Goal: Information Seeking & Learning: Learn about a topic

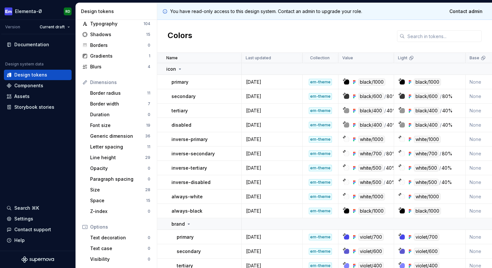
scroll to position [30, 0]
click at [106, 189] on div "Size" at bounding box center [117, 189] width 55 height 7
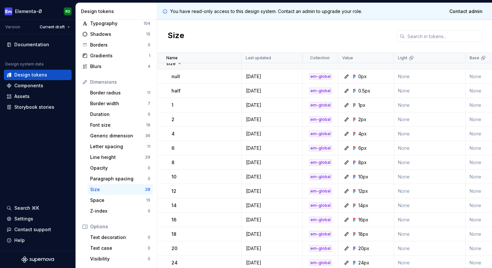
scroll to position [21, 0]
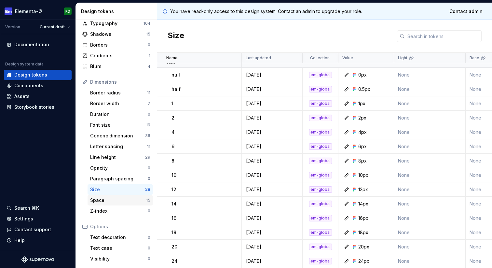
click at [125, 197] on div "Space" at bounding box center [118, 200] width 56 height 7
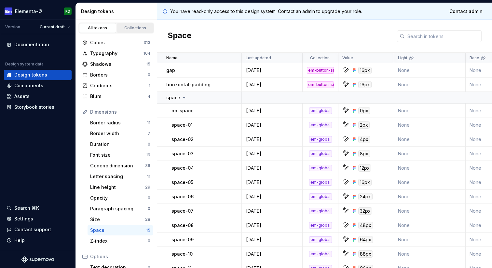
click at [133, 26] on div "Collections" at bounding box center [135, 27] width 33 height 5
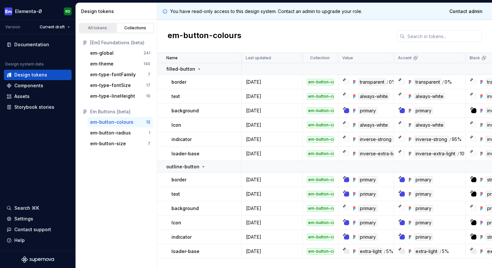
click at [100, 28] on div "All tokens" at bounding box center [97, 27] width 33 height 5
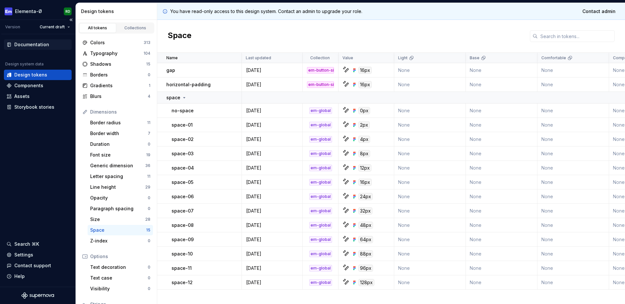
click at [36, 43] on div "Documentation" at bounding box center [31, 44] width 35 height 7
click at [414, 30] on div "Space" at bounding box center [391, 36] width 468 height 33
click at [32, 256] on div "Settings" at bounding box center [38, 255] width 63 height 7
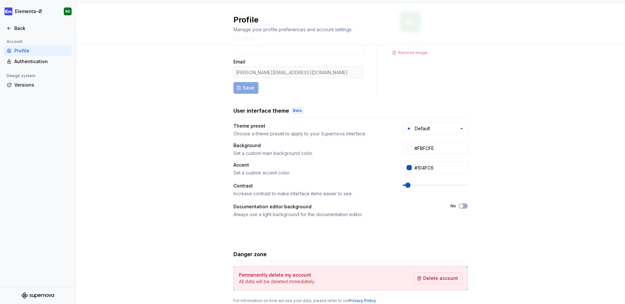
scroll to position [69, 0]
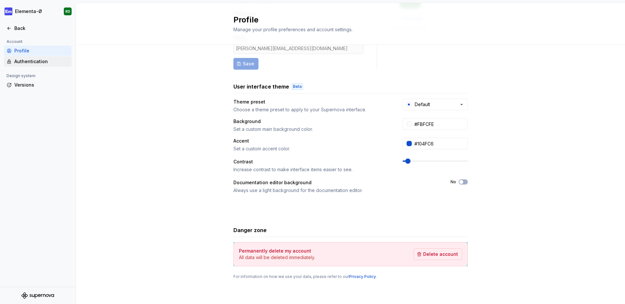
click at [35, 62] on div "Authentication" at bounding box center [41, 61] width 55 height 7
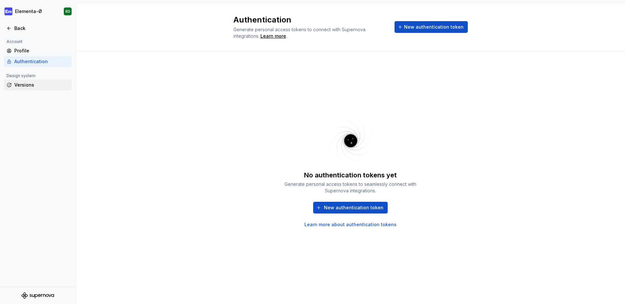
click at [33, 86] on div "Versions" at bounding box center [41, 85] width 55 height 7
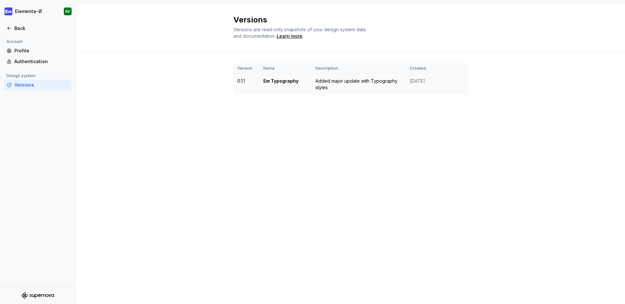
click at [289, 84] on td "Em Typography" at bounding box center [286, 84] width 52 height 21
click at [323, 82] on div "Added major update with Typography styles" at bounding box center [359, 84] width 87 height 13
click at [22, 30] on div "Back" at bounding box center [41, 28] width 55 height 7
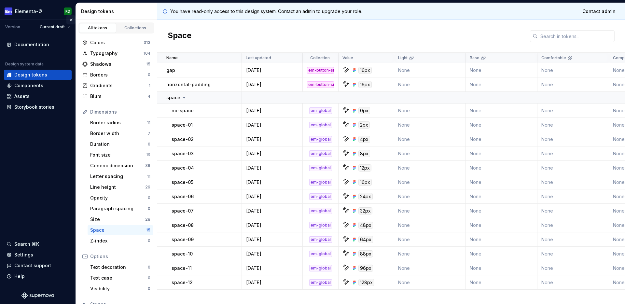
click at [71, 20] on button "Collapse sidebar" at bounding box center [70, 19] width 9 height 9
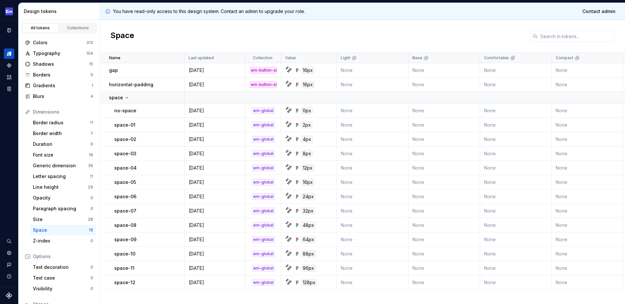
click at [379, 26] on div "Space" at bounding box center [362, 36] width 525 height 33
click at [64, 164] on div "Generic dimension" at bounding box center [60, 166] width 55 height 7
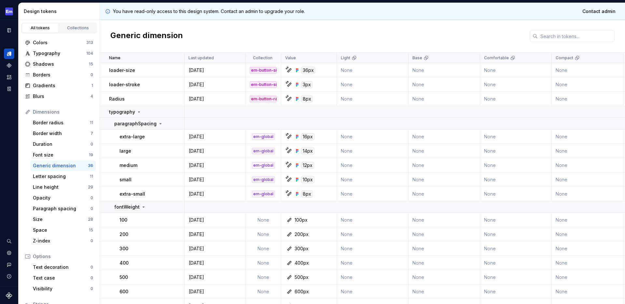
click at [239, 30] on div "Generic dimension" at bounding box center [362, 36] width 525 height 33
